Goal: Entertainment & Leisure: Consume media (video, audio)

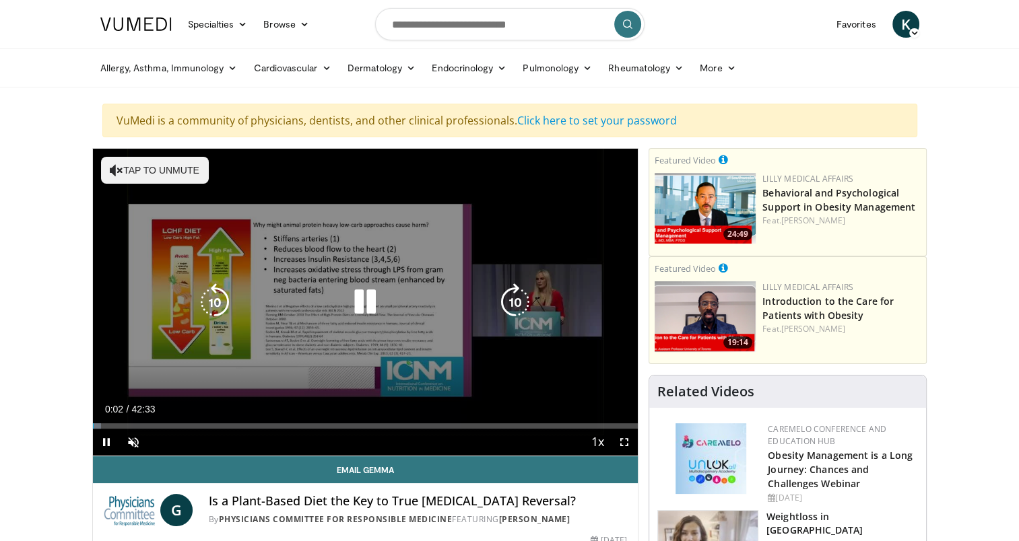
click at [145, 173] on button "Tap to unmute" at bounding box center [155, 170] width 108 height 27
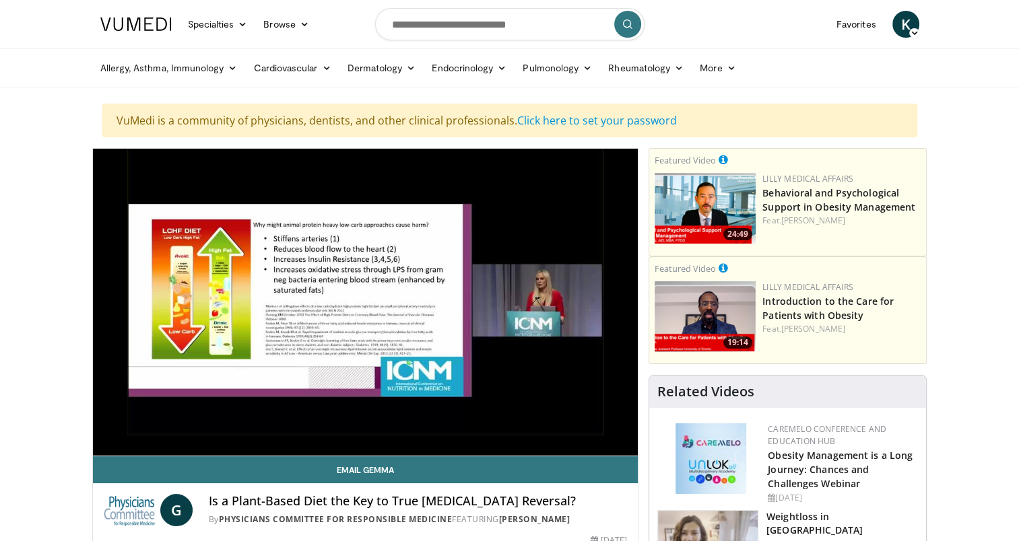
click at [927, 80] on div "Allergy, [MEDICAL_DATA], Immunology [MEDICAL_DATA] [DEMOGRAPHIC_DATA] Dermatiti…" at bounding box center [509, 68] width 835 height 38
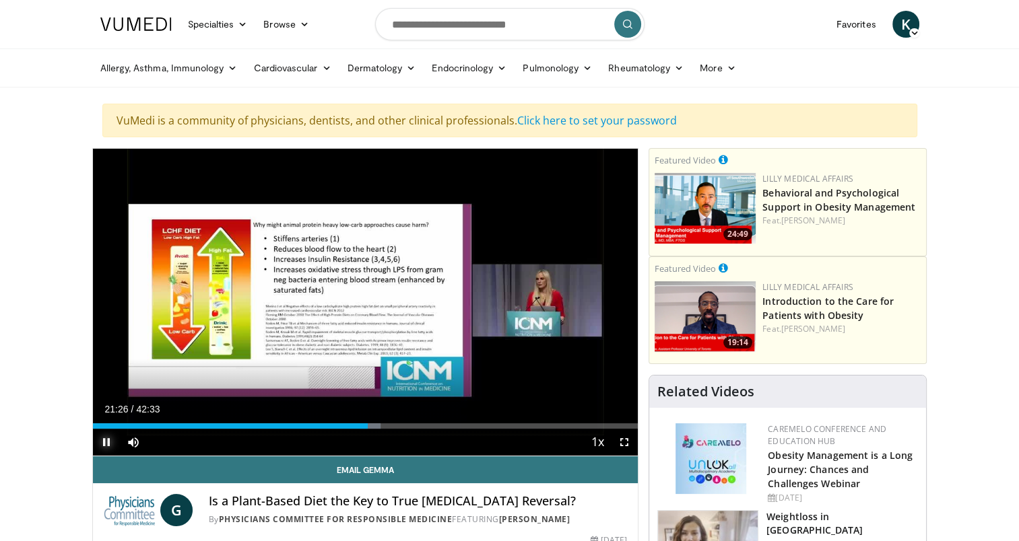
click at [104, 440] on span "Video Player" at bounding box center [106, 442] width 27 height 27
click at [103, 439] on span "Video Player" at bounding box center [106, 442] width 27 height 27
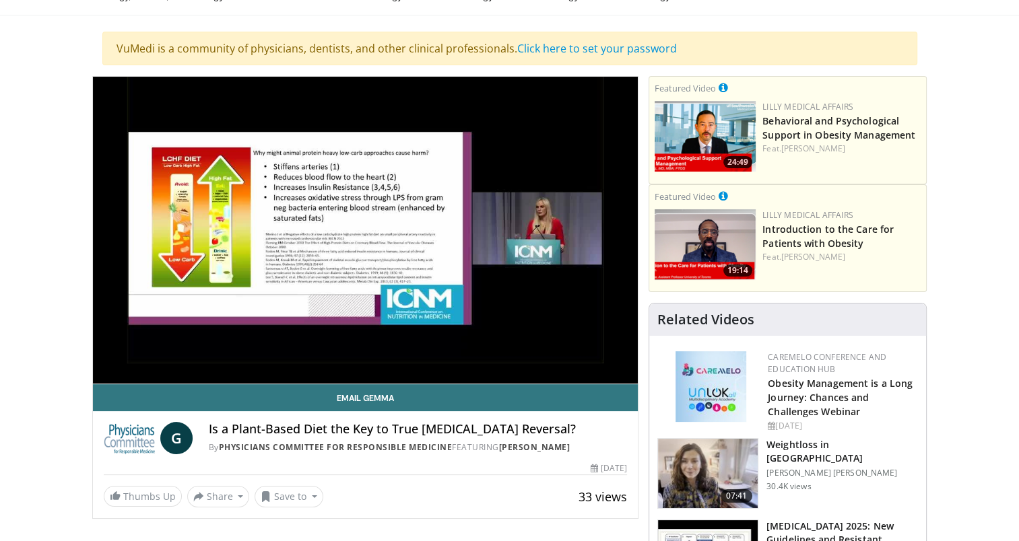
scroll to position [77, 0]
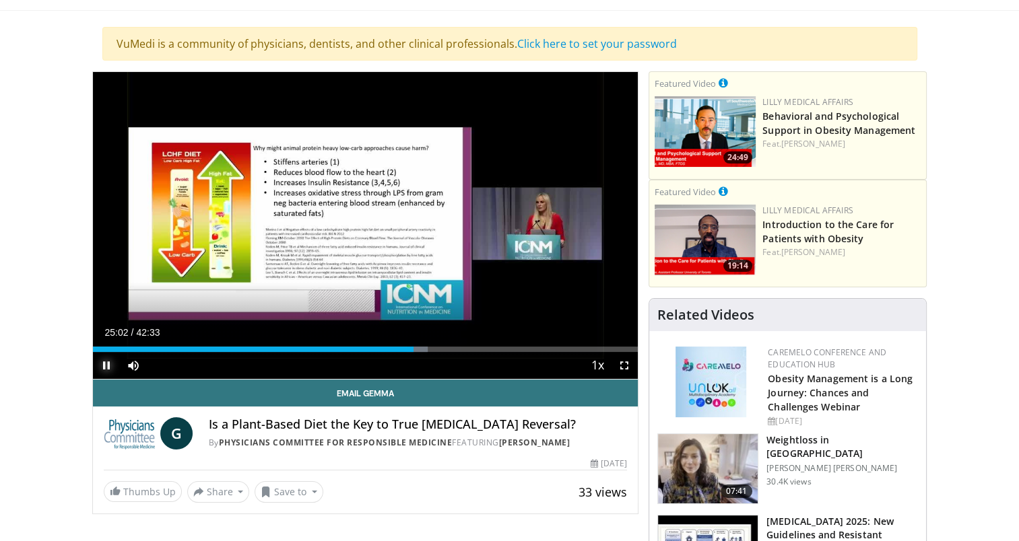
click at [104, 363] on span "Video Player" at bounding box center [106, 365] width 27 height 27
